Goal: Task Accomplishment & Management: Manage account settings

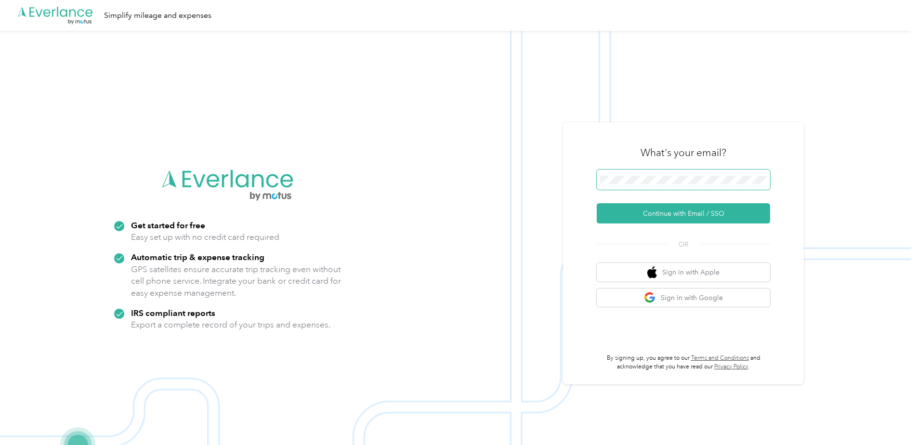
click at [653, 186] on span at bounding box center [683, 180] width 173 height 20
click at [672, 205] on button "Continue with Email / SSO" at bounding box center [683, 213] width 173 height 20
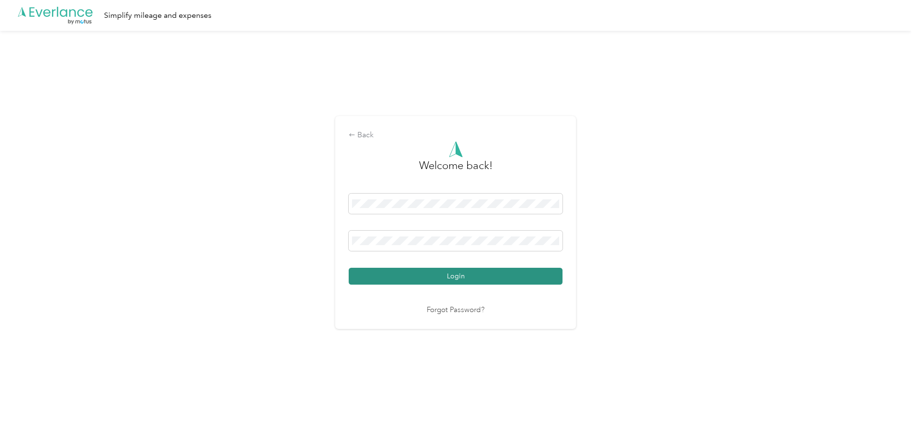
click at [503, 272] on button "Login" at bounding box center [456, 276] width 214 height 17
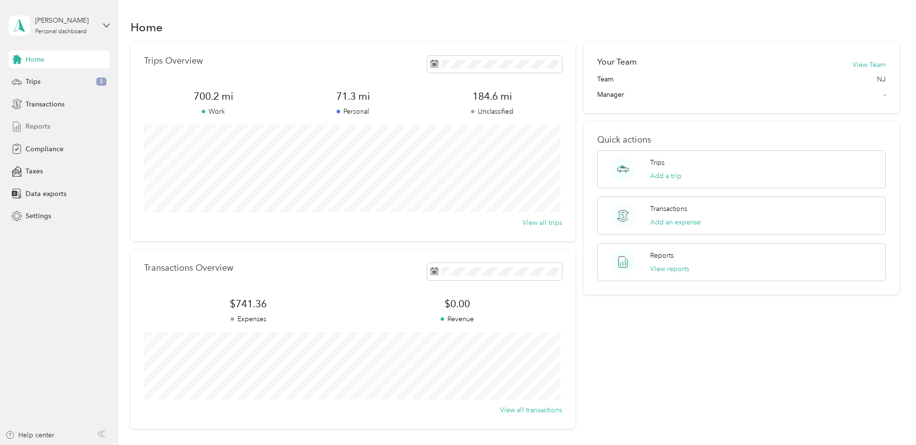
click at [31, 123] on span "Reports" at bounding box center [38, 126] width 25 height 10
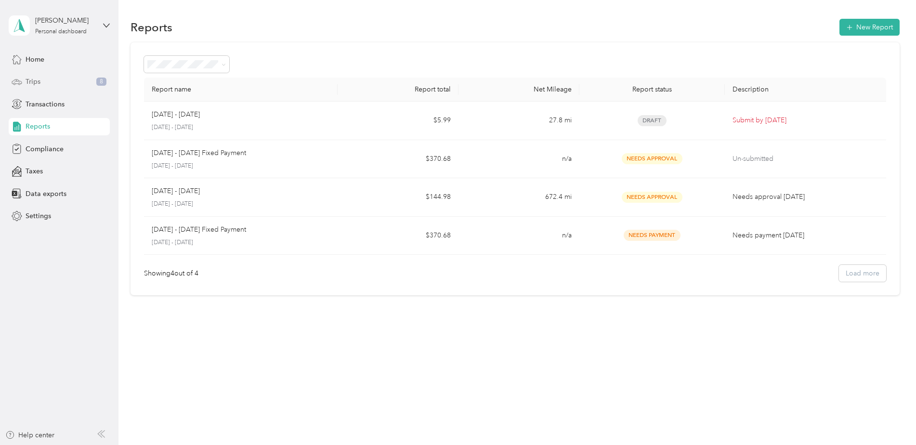
click at [55, 79] on div "Trips 8" at bounding box center [59, 81] width 101 height 17
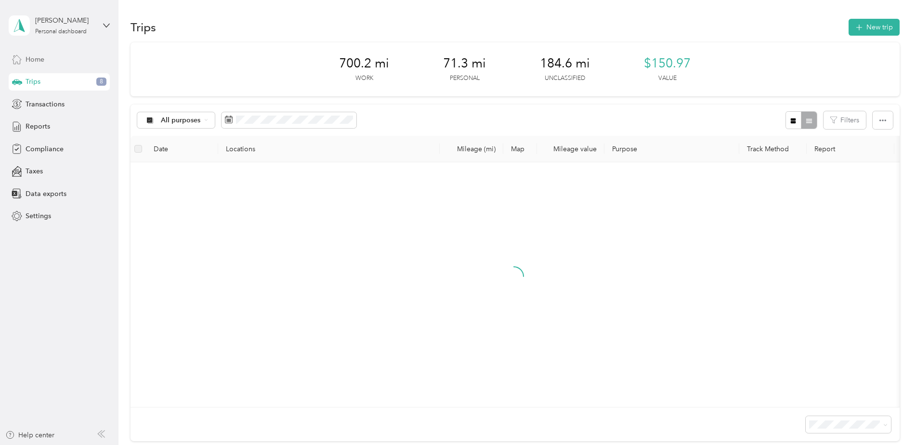
click at [55, 55] on div "Home" at bounding box center [59, 59] width 101 height 17
